Goal: Navigation & Orientation: Find specific page/section

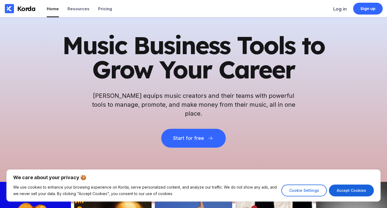
scroll to position [4, 0]
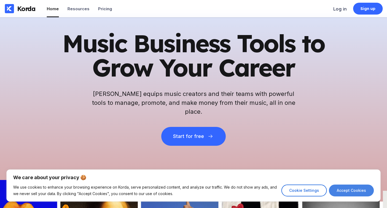
click at [343, 189] on button "Accept Cookies" at bounding box center [351, 190] width 45 height 12
checkbox input "true"
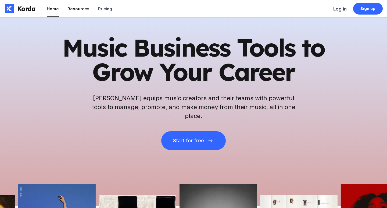
scroll to position [0, 0]
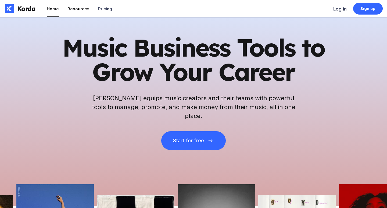
click at [87, 10] on div "Resources" at bounding box center [79, 8] width 22 height 5
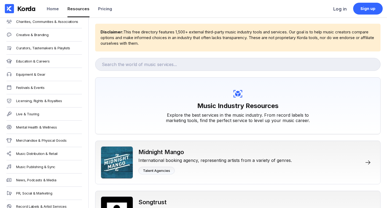
scroll to position [111, 0]
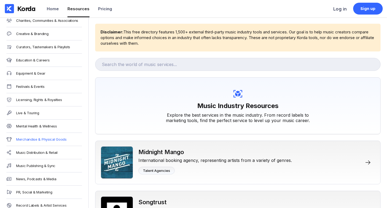
click at [59, 140] on div "Merchandise & Physical Goods" at bounding box center [41, 139] width 51 height 4
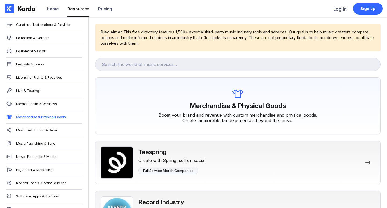
scroll to position [137, 0]
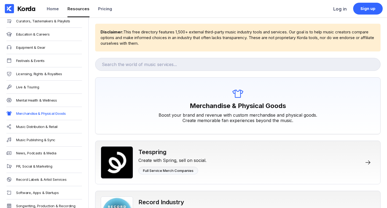
click at [57, 150] on div "News, Podcasts & Media" at bounding box center [44, 152] width 76 height 13
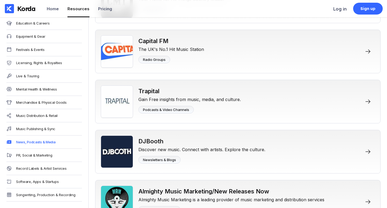
scroll to position [270, 0]
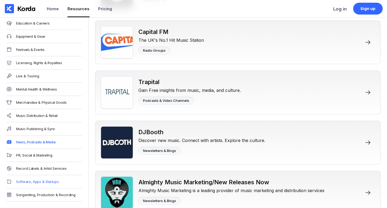
click at [50, 180] on div "Software, Apps & Startups" at bounding box center [37, 181] width 43 height 4
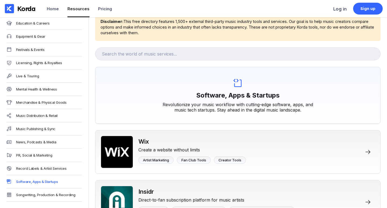
scroll to position [148, 0]
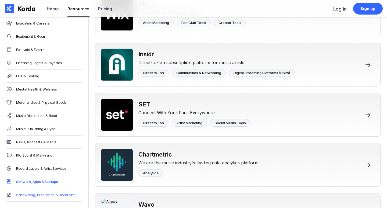
click at [52, 192] on div "Songwriting, Production & Recording" at bounding box center [45, 194] width 59 height 4
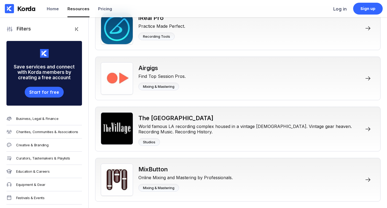
scroll to position [2339, 0]
